Goal: Task Accomplishment & Management: Manage account settings

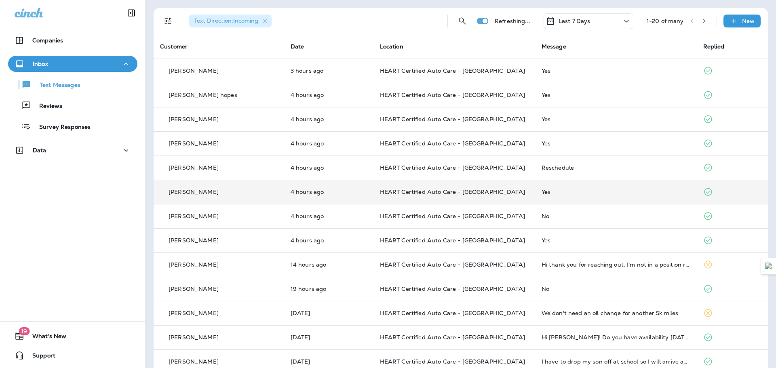
scroll to position [81, 0]
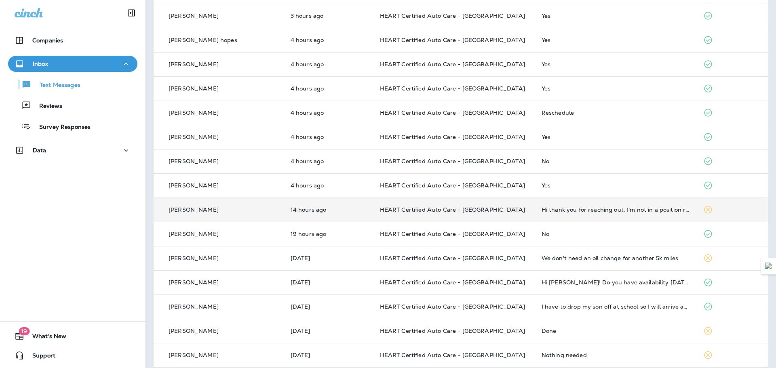
click at [669, 214] on td "Hi thank you for reaching out. I'm not in a position right now to have work don…" at bounding box center [616, 210] width 162 height 24
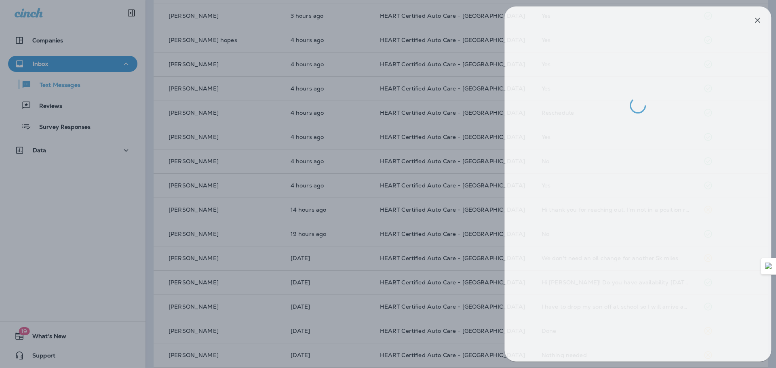
click at [442, 127] on div at bounding box center [394, 184] width 776 height 368
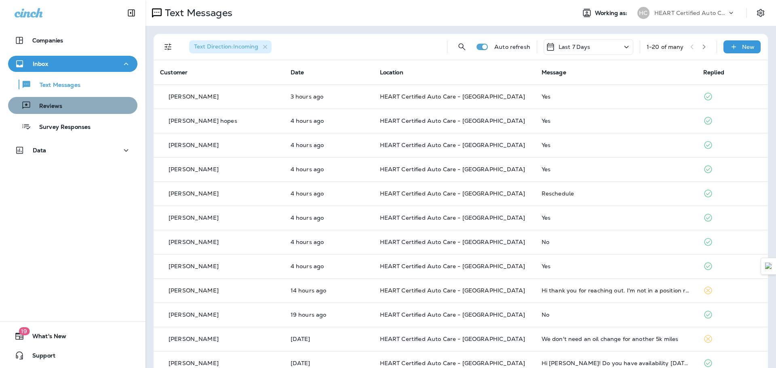
click at [84, 107] on div "Reviews" at bounding box center [72, 105] width 123 height 12
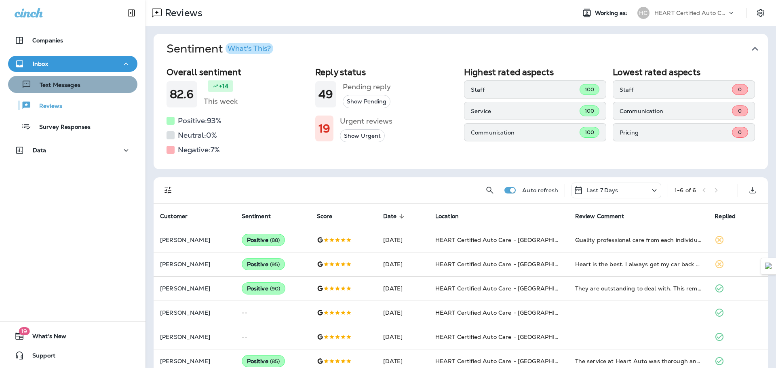
click at [76, 86] on p "Text Messages" at bounding box center [56, 86] width 49 height 8
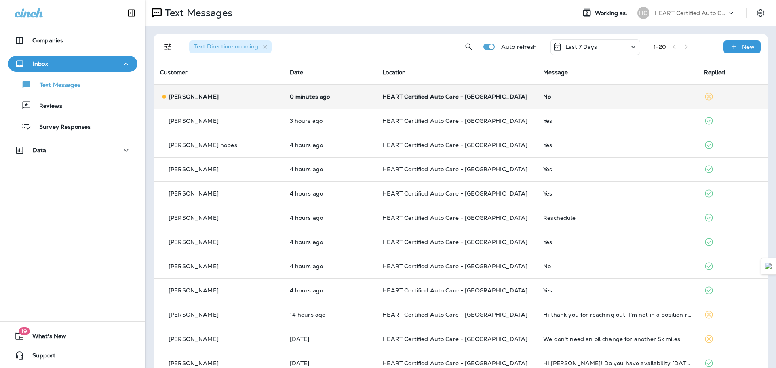
click at [643, 92] on td "No" at bounding box center [617, 96] width 161 height 24
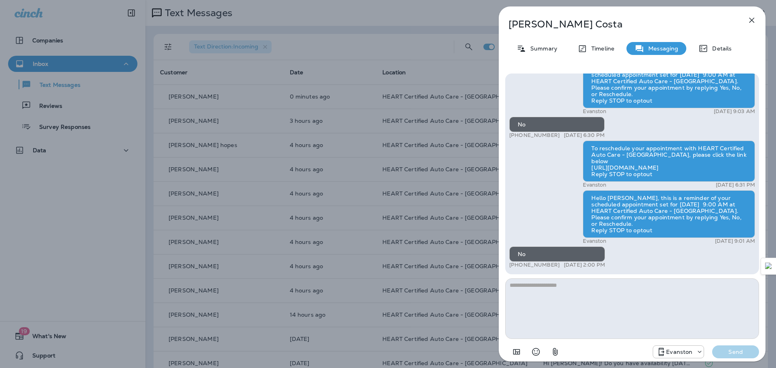
click at [449, 144] on div "[PERSON_NAME] Summary Timeline Messaging Details Hello [PERSON_NAME], this is a…" at bounding box center [388, 184] width 776 height 368
